Goal: Check status

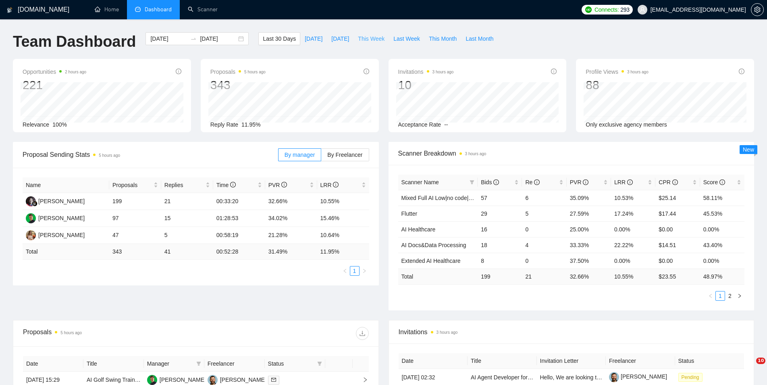
click at [364, 39] on span "This Week" at bounding box center [371, 38] width 27 height 9
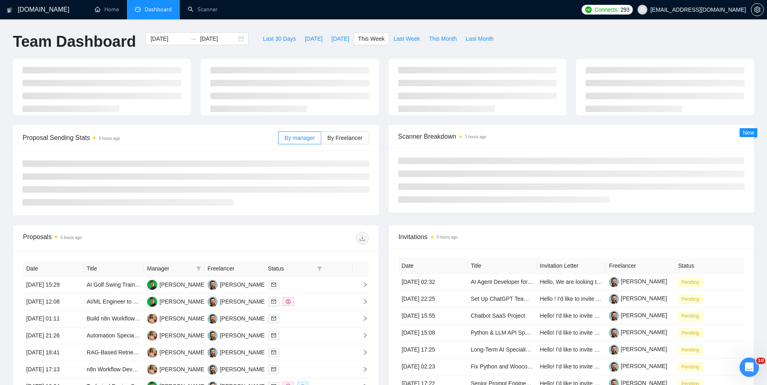
type input "[DATE]"
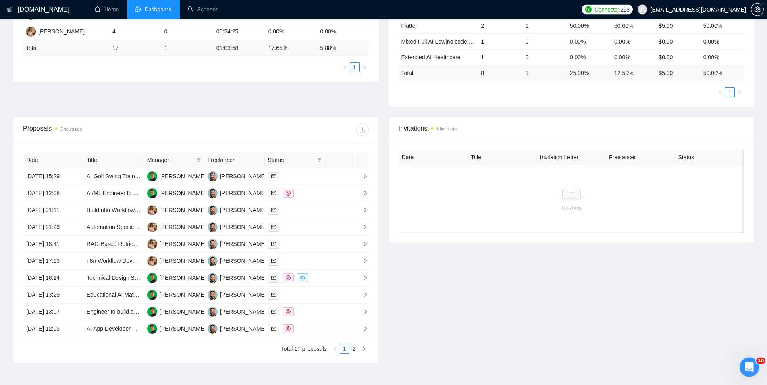
scroll to position [206, 0]
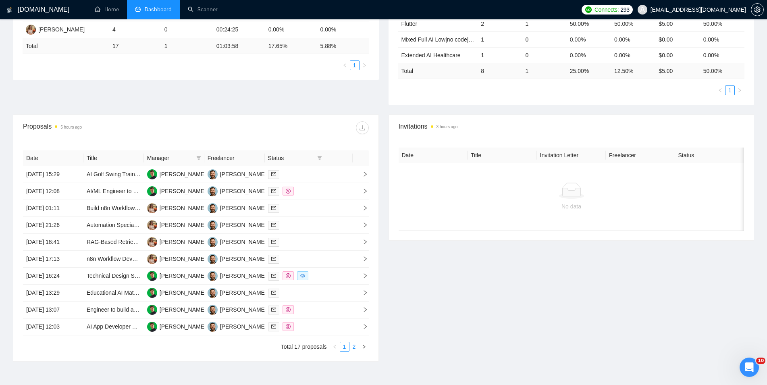
click at [352, 349] on link "2" at bounding box center [354, 346] width 9 height 9
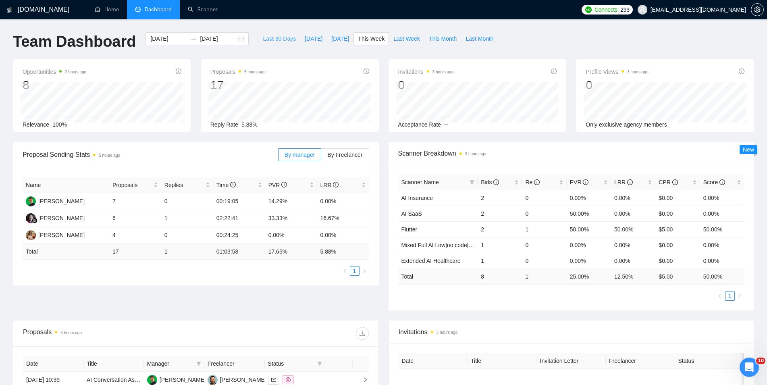
click at [265, 37] on span "Last 30 Days" at bounding box center [279, 38] width 33 height 9
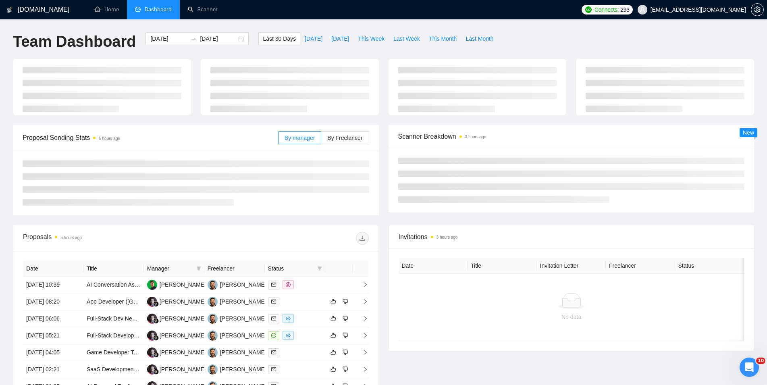
type input "[DATE]"
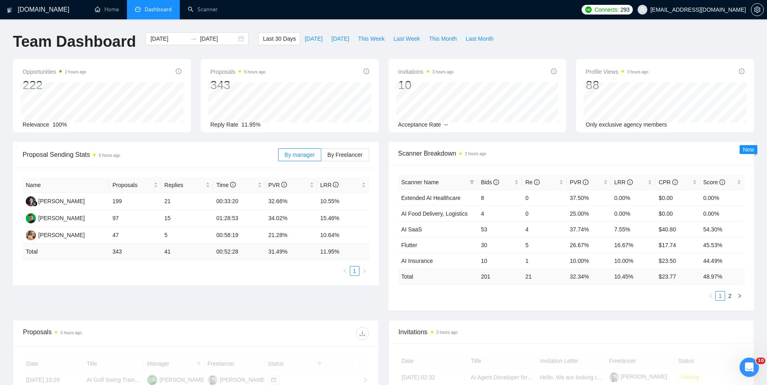
scroll to position [204, 0]
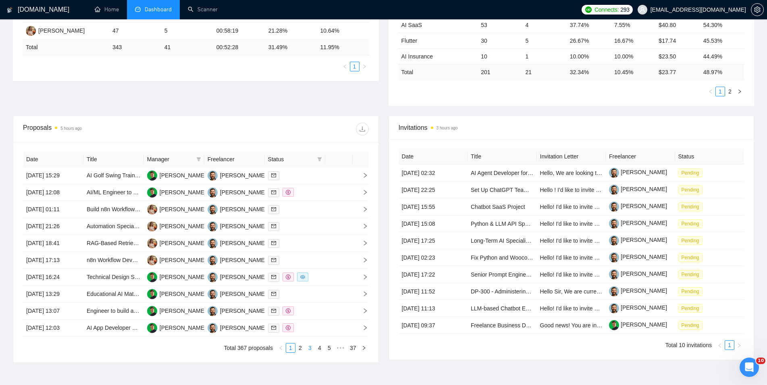
click at [308, 352] on link "3" at bounding box center [310, 347] width 9 height 9
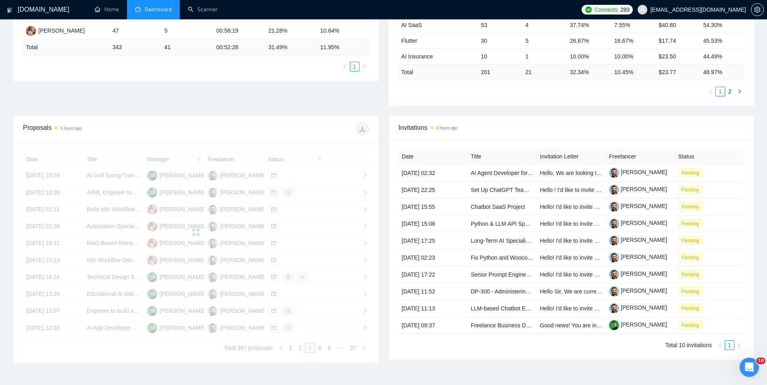
click at [304, 352] on div "Date Title Manager Freelancer Status [DATE] 15:29 AI Golf Swing Training App De…" at bounding box center [196, 252] width 346 height 201
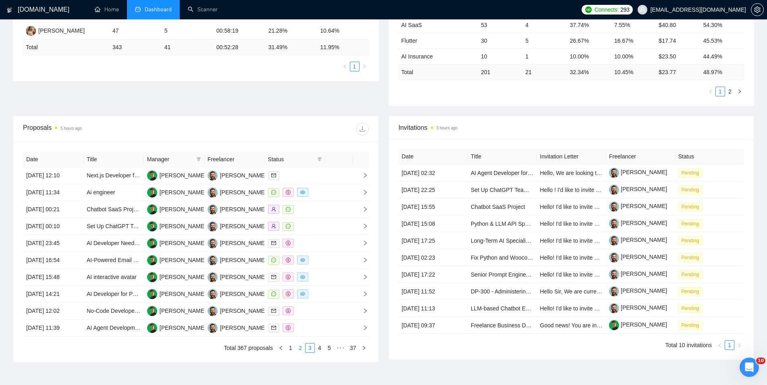
click at [302, 352] on link "2" at bounding box center [300, 347] width 9 height 9
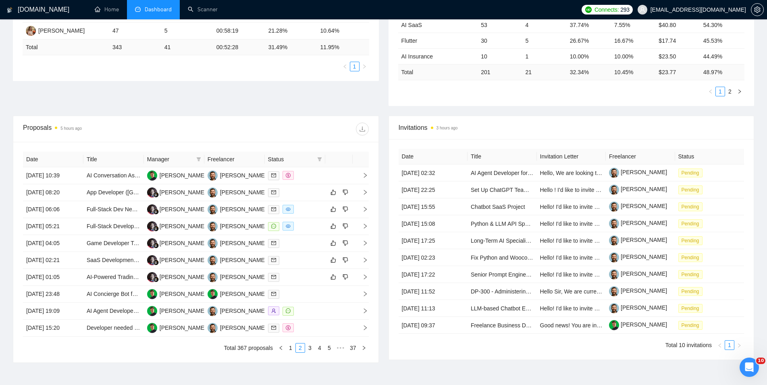
click at [310, 345] on div "Date Title Manager Freelancer Status [DATE] 10:39 AI Conversation Assistant Dev…" at bounding box center [196, 252] width 346 height 201
click at [311, 351] on link "3" at bounding box center [310, 347] width 9 height 9
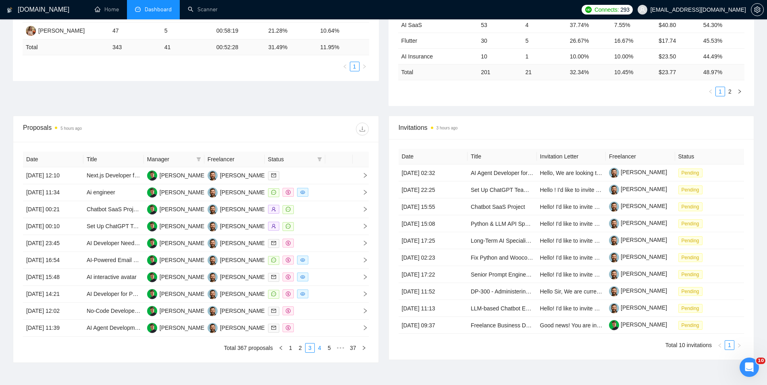
click at [318, 349] on link "4" at bounding box center [319, 347] width 9 height 9
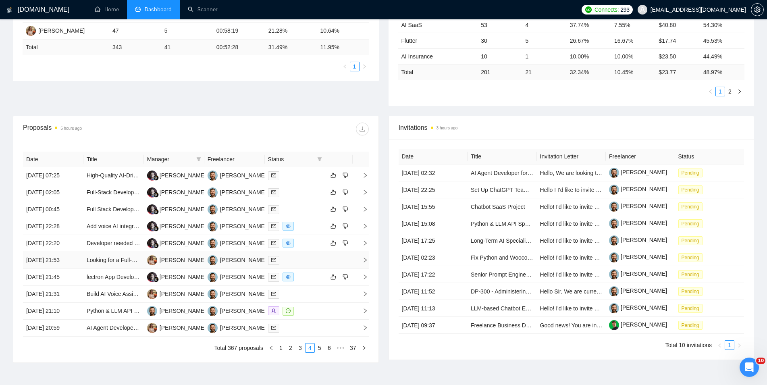
click at [319, 350] on link "5" at bounding box center [319, 347] width 9 height 9
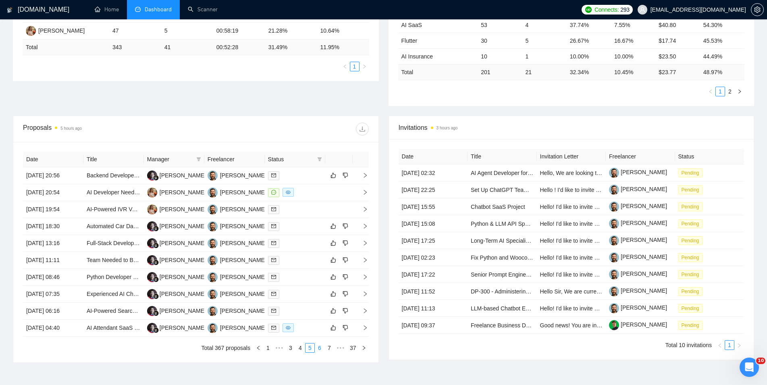
click at [322, 347] on link "6" at bounding box center [319, 347] width 9 height 9
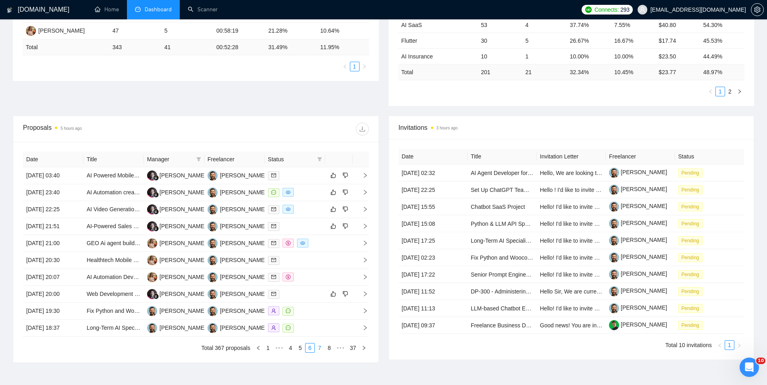
click at [318, 347] on link "7" at bounding box center [319, 347] width 9 height 9
